Goal: Task Accomplishment & Management: Manage account settings

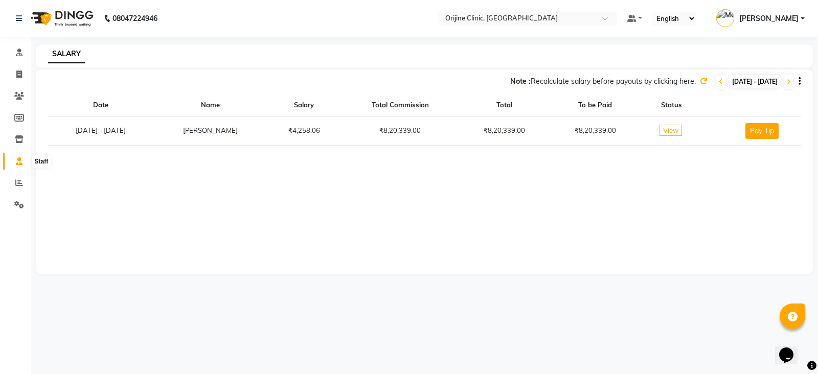
click at [15, 160] on span at bounding box center [19, 162] width 18 height 12
click at [16, 93] on icon at bounding box center [19, 96] width 10 height 8
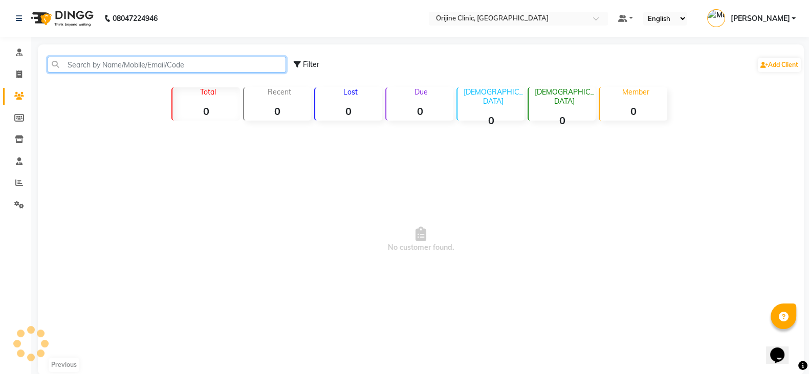
click at [202, 65] on input "text" at bounding box center [167, 65] width 238 height 16
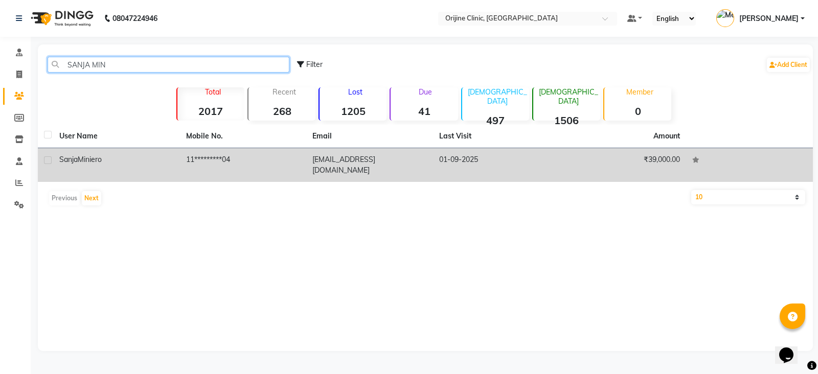
type input "SANJA MIN"
click at [97, 154] on div "[PERSON_NAME]" at bounding box center [116, 159] width 115 height 11
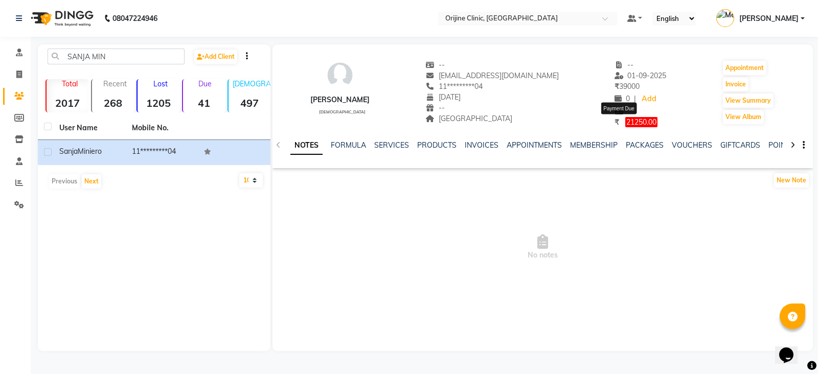
click at [626, 122] on span "21250.00" at bounding box center [642, 122] width 32 height 10
select select "1"
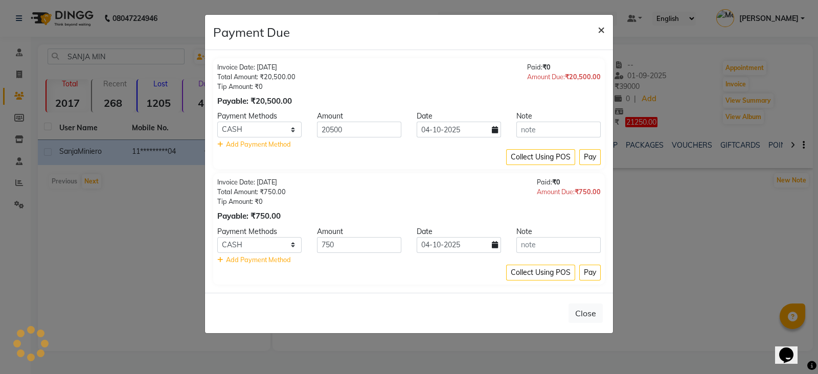
click at [604, 24] on span "×" at bounding box center [601, 28] width 7 height 15
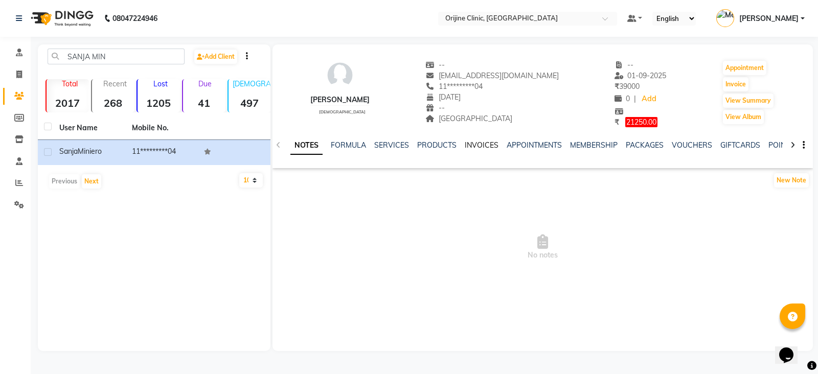
click at [491, 147] on link "INVOICES" at bounding box center [482, 145] width 34 height 9
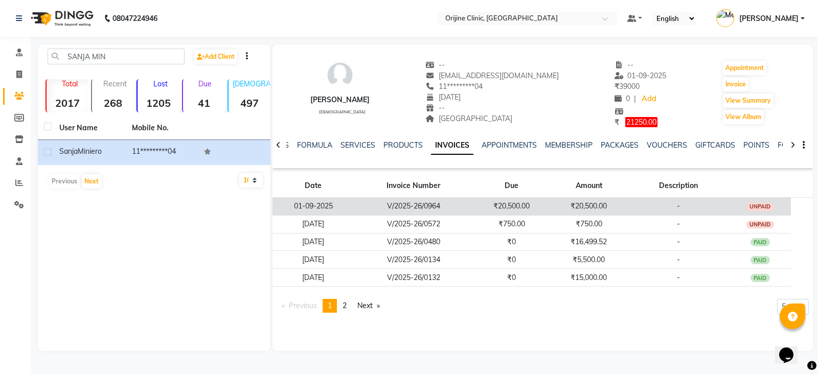
click at [572, 208] on td "₹20,500.00" at bounding box center [588, 206] width 77 height 18
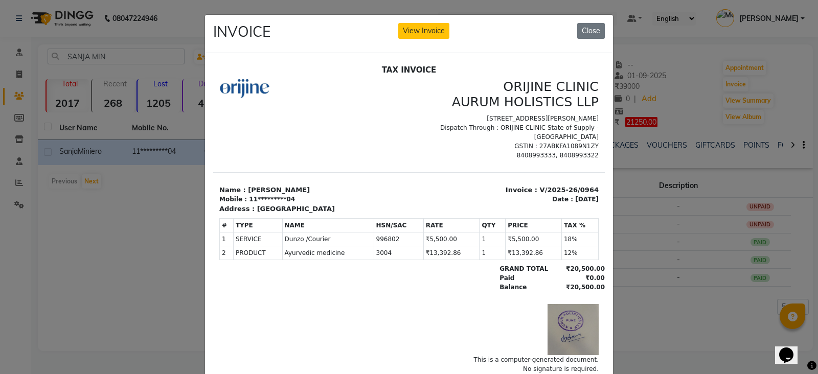
scroll to position [7, 0]
